Goal: Information Seeking & Learning: Learn about a topic

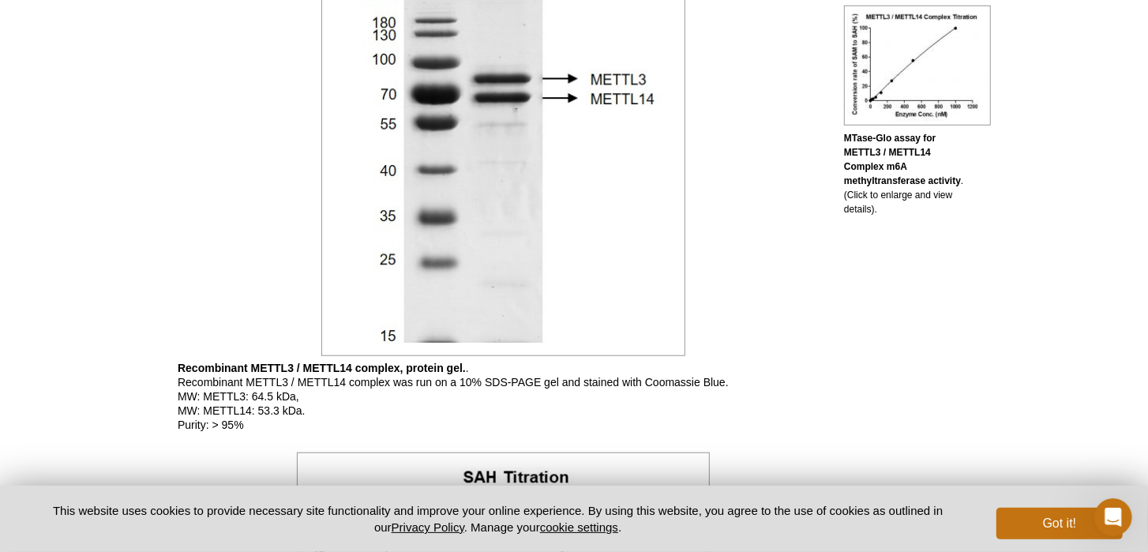
scroll to position [810, 0]
drag, startPoint x: 455, startPoint y: 382, endPoint x: 566, endPoint y: 377, distance: 110.6
click at [566, 377] on p "Recombinant METTL3 / METTL14 complex, protein gel. . Recombinant METTL3 / METTL…" at bounding box center [503, 396] width 650 height 71
click at [467, 384] on p "Recombinant METTL3 / METTL14 complex, protein gel. . Recombinant METTL3 / METTL…" at bounding box center [503, 396] width 650 height 71
drag, startPoint x: 463, startPoint y: 380, endPoint x: 542, endPoint y: 381, distance: 78.9
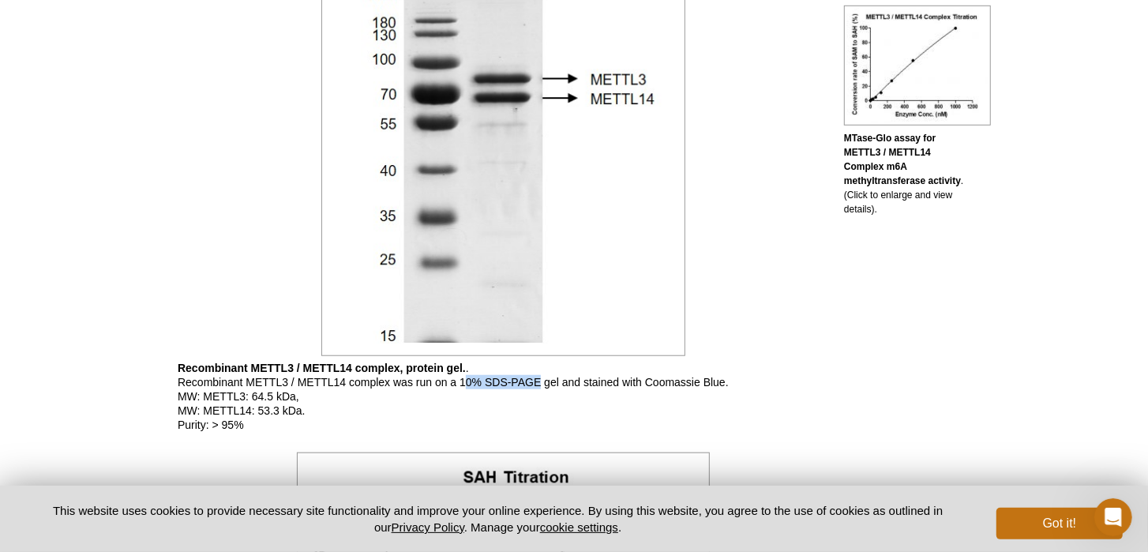
click at [542, 381] on p "Recombinant METTL3 / METTL14 complex, protein gel. . Recombinant METTL3 / METTL…" at bounding box center [503, 396] width 650 height 71
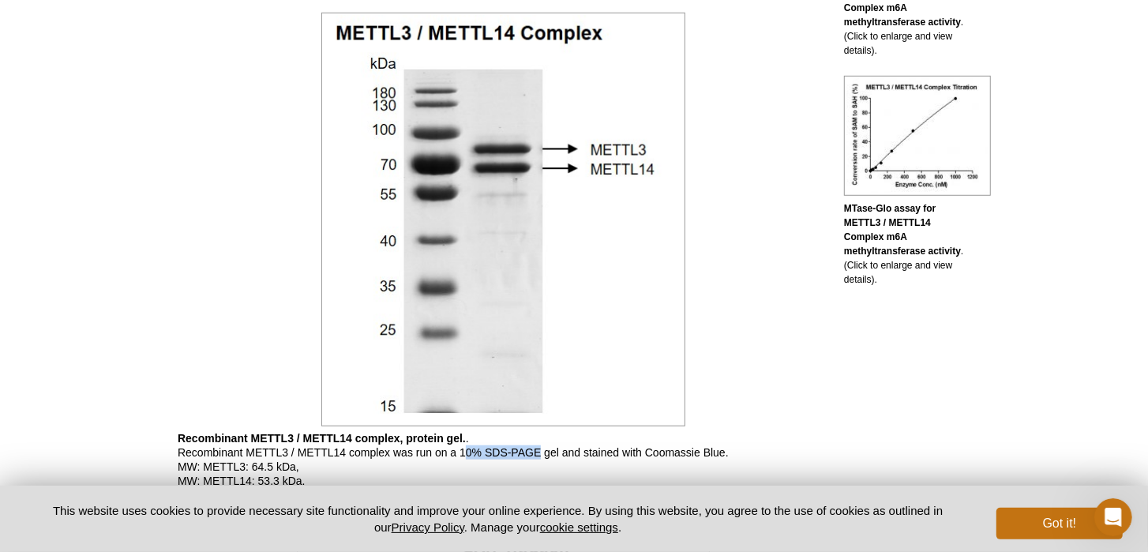
scroll to position [987, 0]
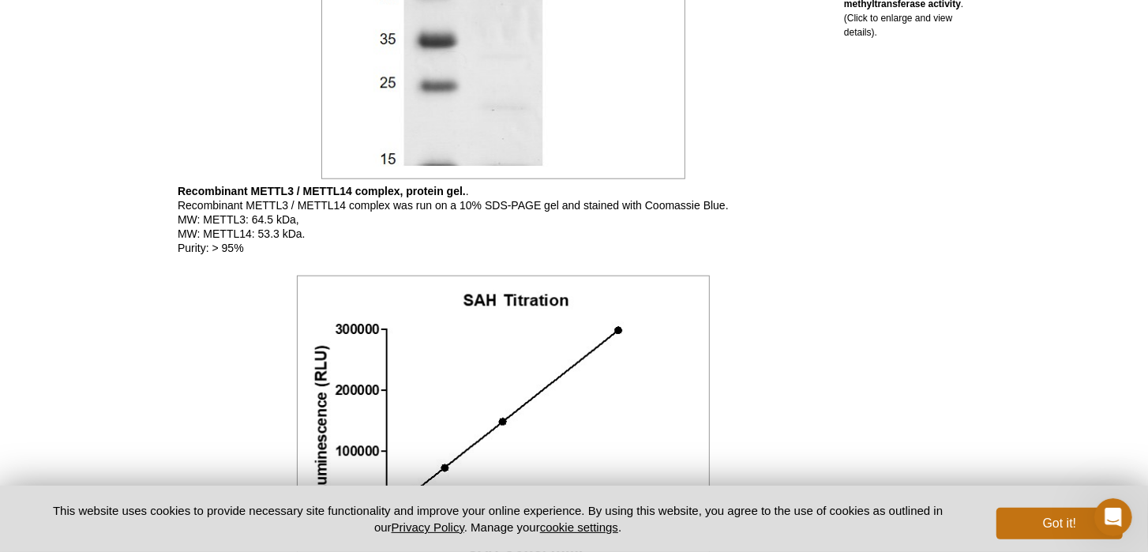
click at [243, 214] on p "Recombinant METTL3 / METTL14 complex, protein gel. . Recombinant METTL3 / METTL…" at bounding box center [503, 219] width 650 height 71
drag, startPoint x: 212, startPoint y: 219, endPoint x: 321, endPoint y: 233, distance: 110.6
click at [321, 233] on p "Recombinant METTL3 / METTL14 complex, protein gel. . Recombinant METTL3 / METTL…" at bounding box center [503, 219] width 650 height 71
click at [331, 243] on p "Recombinant METTL3 / METTL14 complex, protein gel. . Recombinant METTL3 / METTL…" at bounding box center [503, 219] width 650 height 71
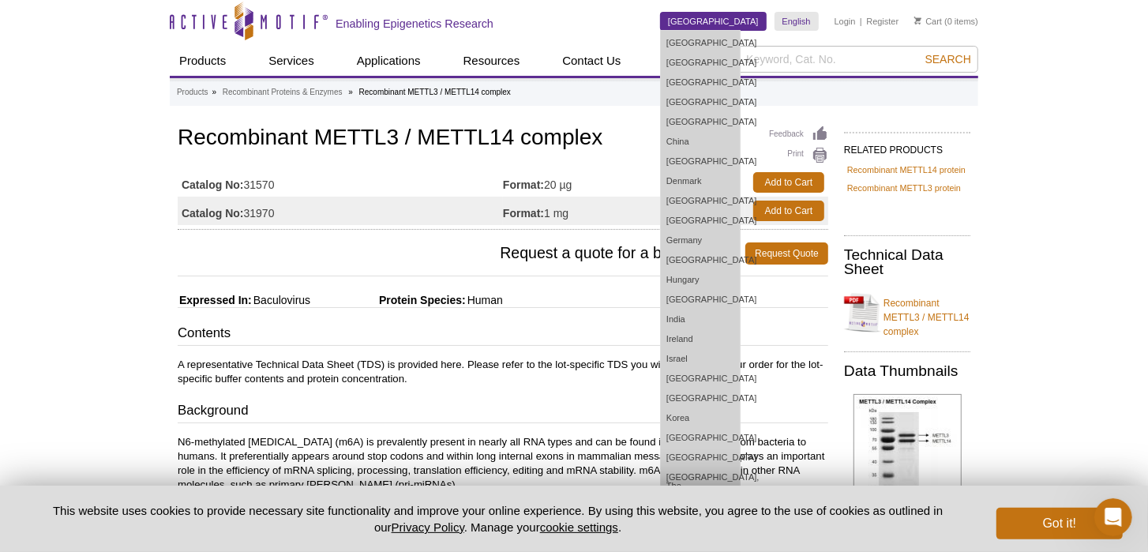
scroll to position [0, 0]
